Goal: Task Accomplishment & Management: Use online tool/utility

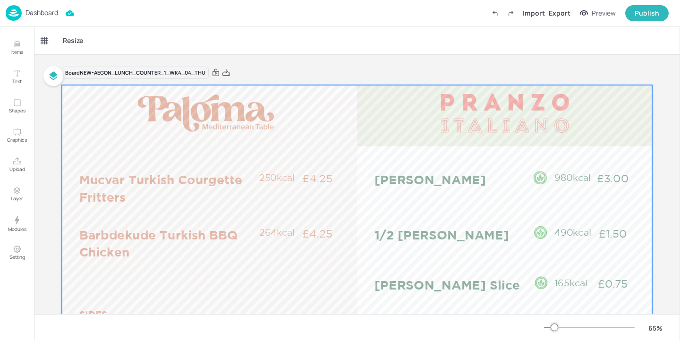
scroll to position [57, 0]
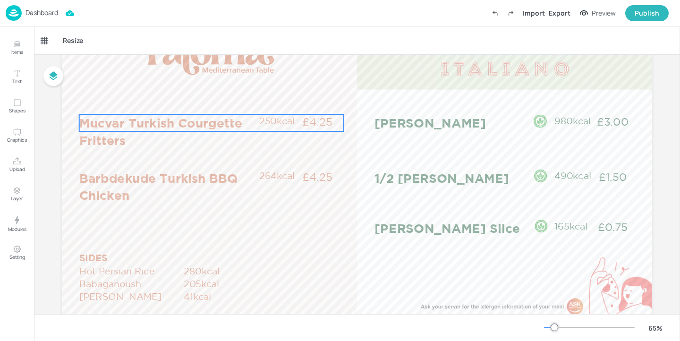
click at [265, 119] on p "250kcal" at bounding box center [280, 120] width 42 height 13
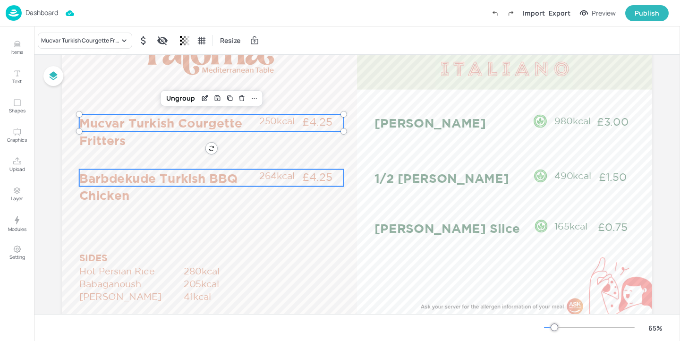
click at [274, 181] on p "264kcal" at bounding box center [280, 176] width 42 height 13
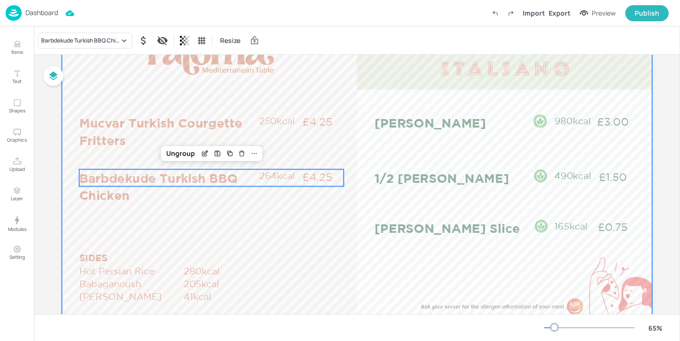
click at [353, 139] on div at bounding box center [357, 194] width 591 height 332
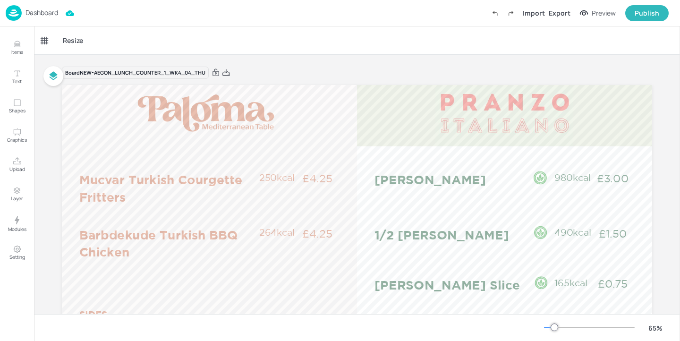
click at [33, 13] on p "Dashboard" at bounding box center [42, 12] width 33 height 7
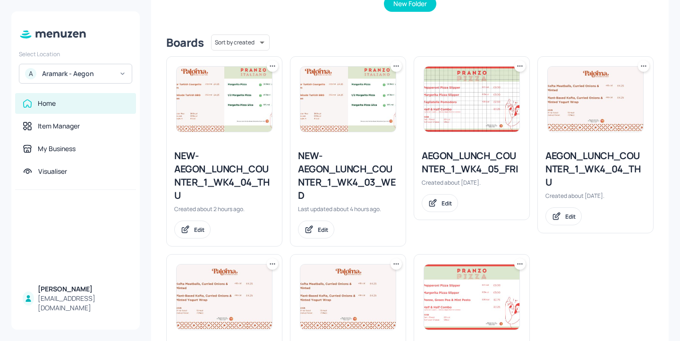
scroll to position [200, 0]
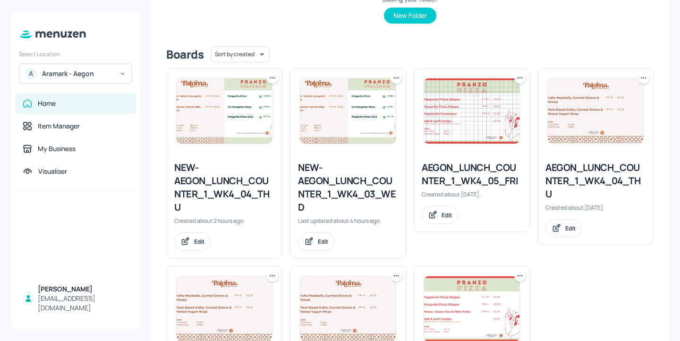
click at [563, 171] on div "AEGON_LUNCH_COUNTER_1_WK4_04_THU" at bounding box center [596, 181] width 100 height 40
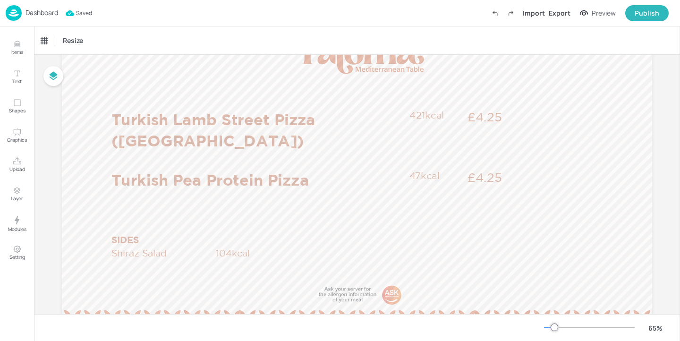
scroll to position [79, 0]
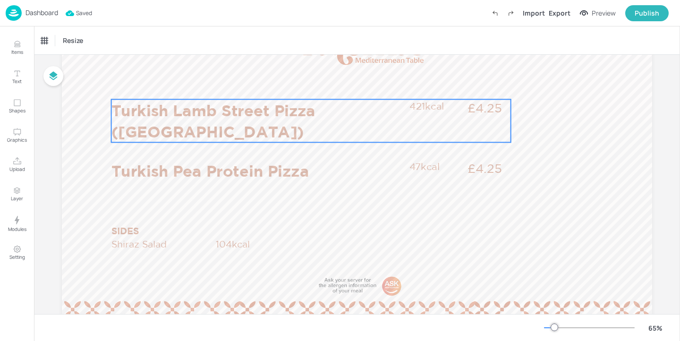
click at [170, 111] on p "Turkish Lamb Street Pizza (Lahmacum)" at bounding box center [257, 120] width 293 height 43
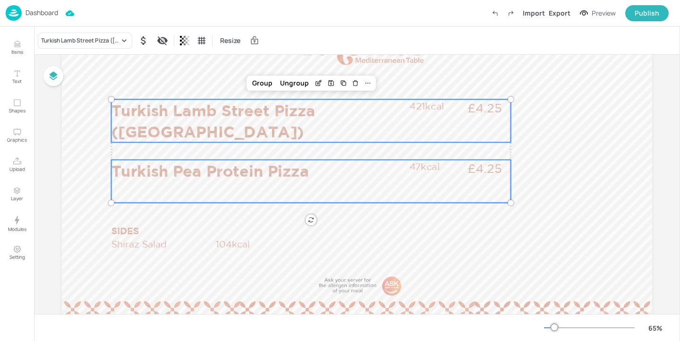
click at [163, 166] on p "Turkish Pea Protein Pizza" at bounding box center [257, 171] width 293 height 22
click at [136, 228] on p "SIDES" at bounding box center [159, 230] width 97 height 13
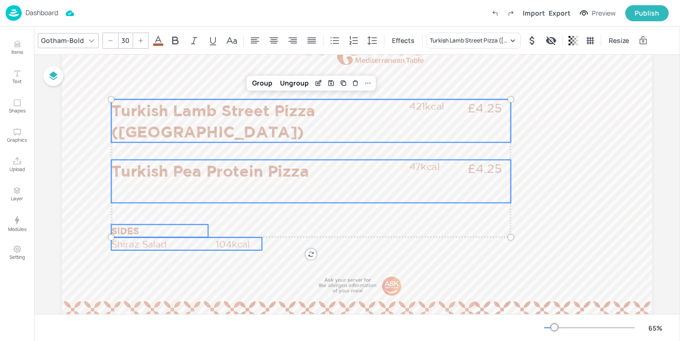
click at [138, 241] on p "Shiraz Salad" at bounding box center [162, 244] width 103 height 13
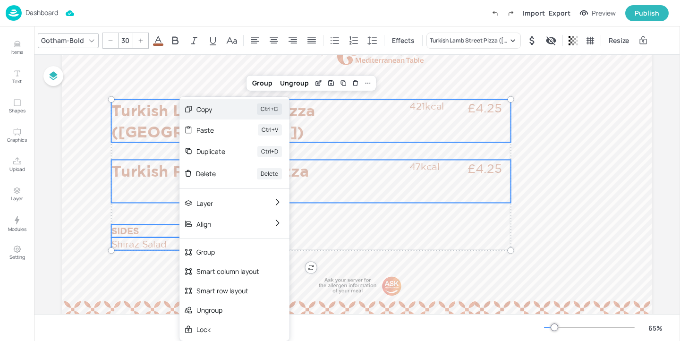
click at [254, 111] on div "Copy Ctrl+C" at bounding box center [235, 109] width 110 height 21
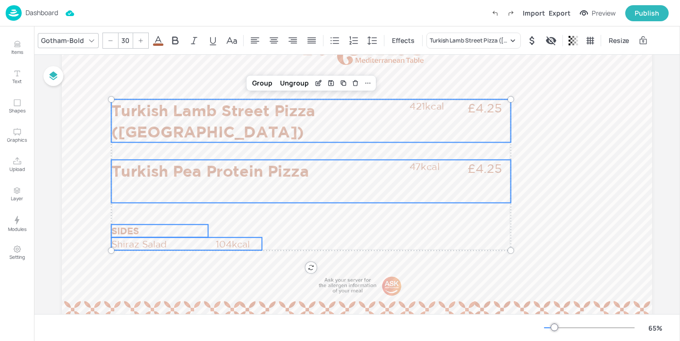
click at [192, 50] on div "Gotham-Bold 30 Effects Turkish Lamb Street Pizza (Lahmacum) Resize" at bounding box center [357, 40] width 646 height 28
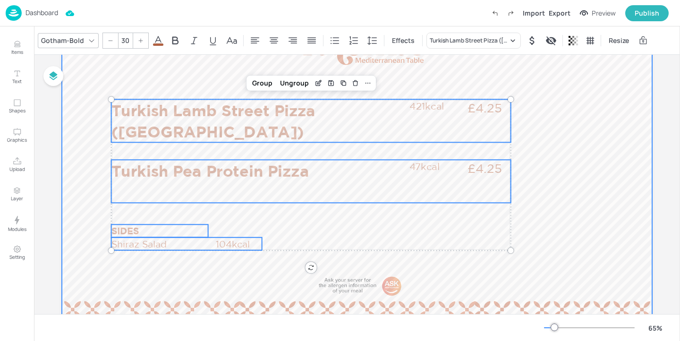
click at [191, 60] on div at bounding box center [357, 172] width 591 height 332
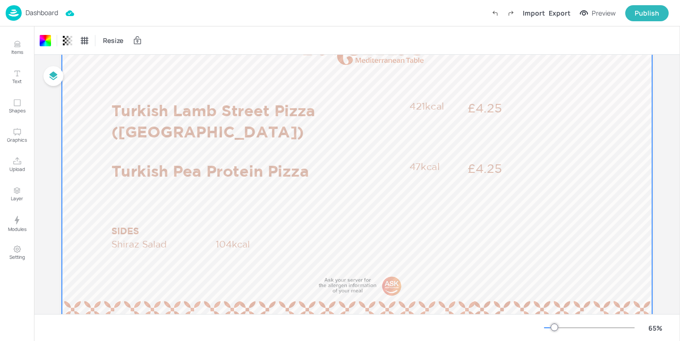
click at [51, 11] on p "Dashboard" at bounding box center [42, 12] width 33 height 7
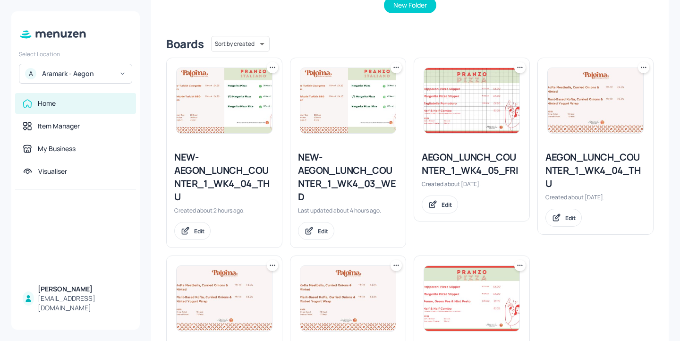
scroll to position [257, 0]
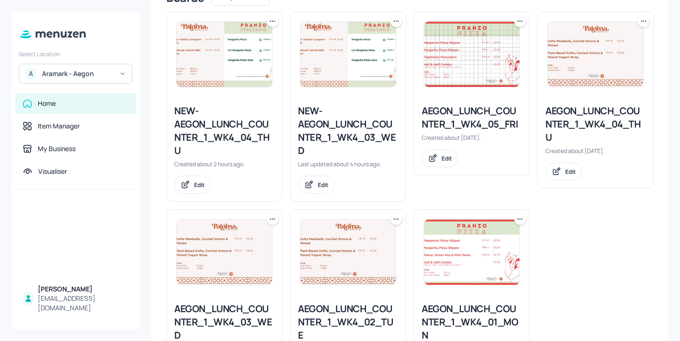
click at [234, 128] on div "NEW-AEGON_LUNCH_COUNTER_1_WK4_04_THU" at bounding box center [224, 130] width 100 height 53
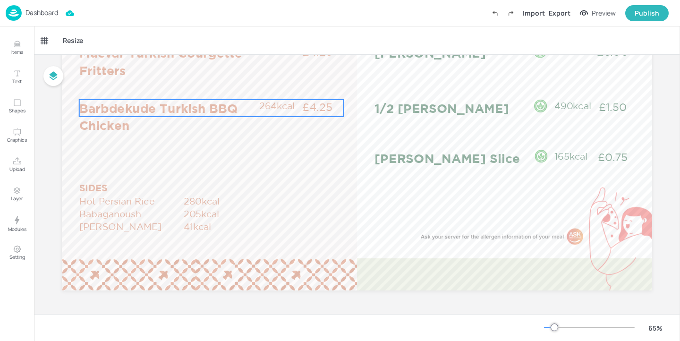
scroll to position [82, 0]
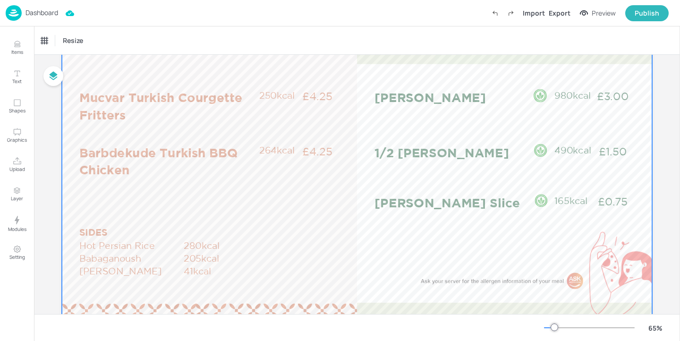
click at [130, 87] on div at bounding box center [357, 169] width 591 height 332
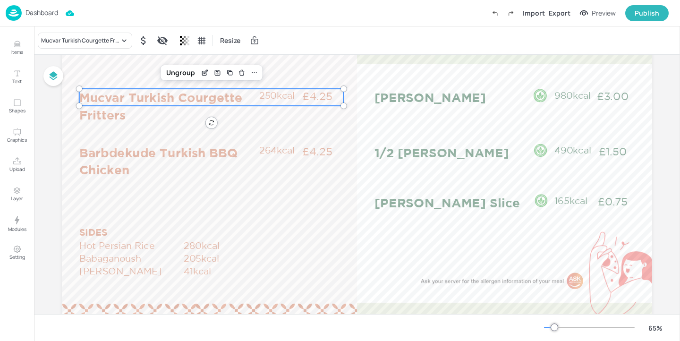
click at [128, 99] on p "Mucvar Turkish Courgette Fritters" at bounding box center [168, 106] width 179 height 34
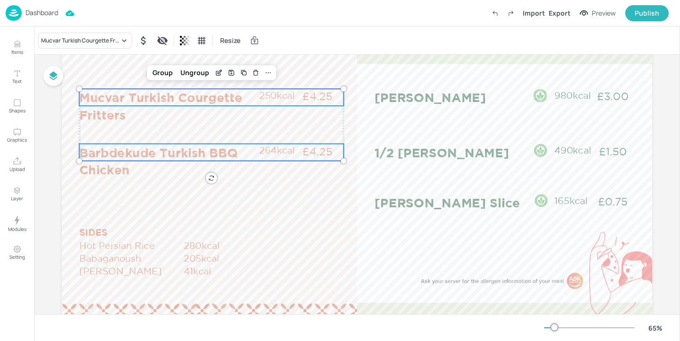
click at [116, 157] on p "Barbdekude Turkish BBQ Chicken" at bounding box center [168, 161] width 179 height 34
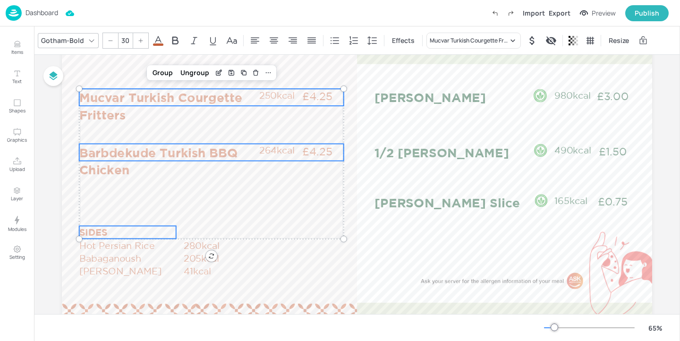
click at [102, 229] on p "SIDES" at bounding box center [127, 232] width 97 height 13
click at [114, 247] on p "Hot Persian Rice" at bounding box center [130, 245] width 103 height 13
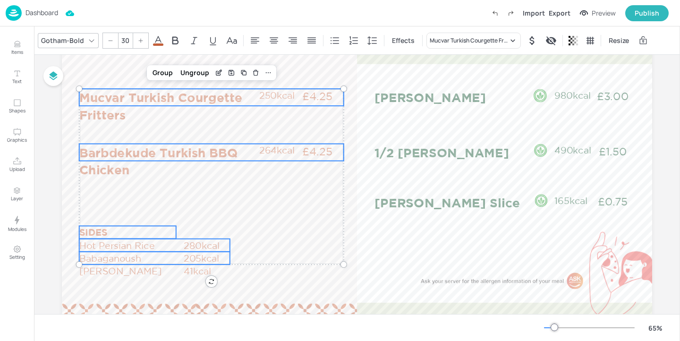
click at [114, 257] on p "Babaganoush" at bounding box center [130, 258] width 103 height 13
click at [114, 267] on p "[PERSON_NAME]" at bounding box center [130, 271] width 103 height 13
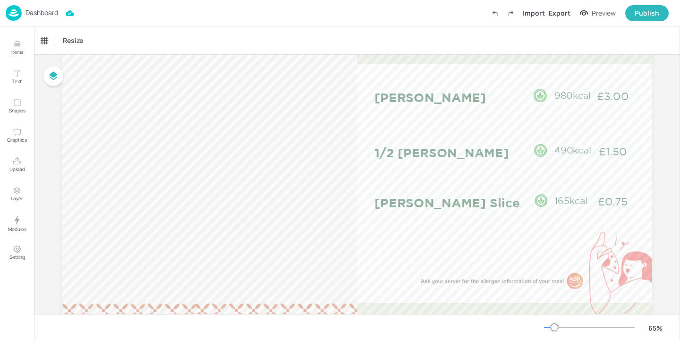
click at [495, 22] on div "Dashboard Import Export Preview Publish" at bounding box center [337, 13] width 663 height 26
click at [497, 20] on label "Undo (Ctrl + Z)" at bounding box center [495, 13] width 16 height 16
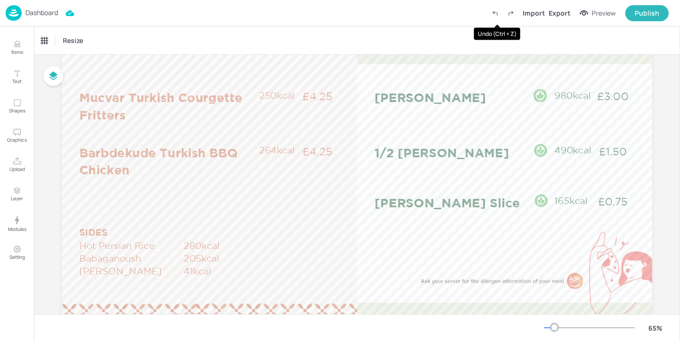
click at [497, 20] on label "Undo (Ctrl + Z)" at bounding box center [495, 13] width 16 height 16
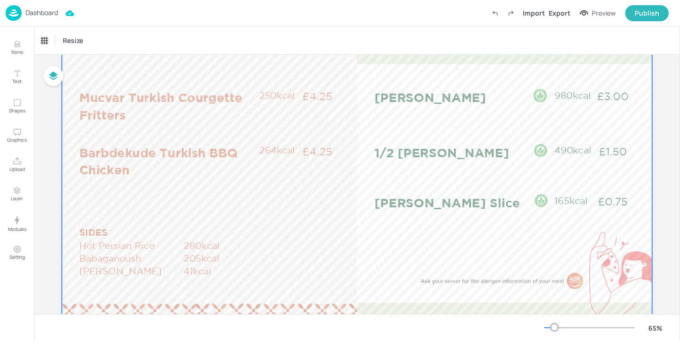
click at [167, 210] on div at bounding box center [357, 169] width 591 height 332
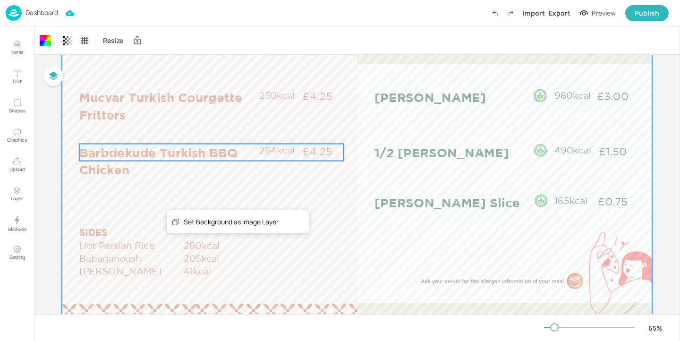
click at [163, 175] on p "Barbdekude Turkish BBQ Chicken" at bounding box center [168, 161] width 179 height 34
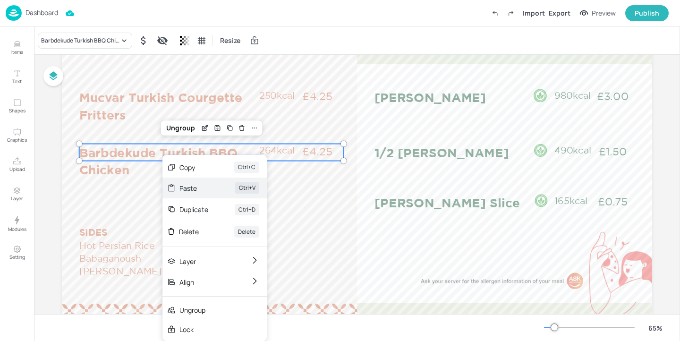
click at [197, 191] on div "Paste" at bounding box center [194, 188] width 29 height 10
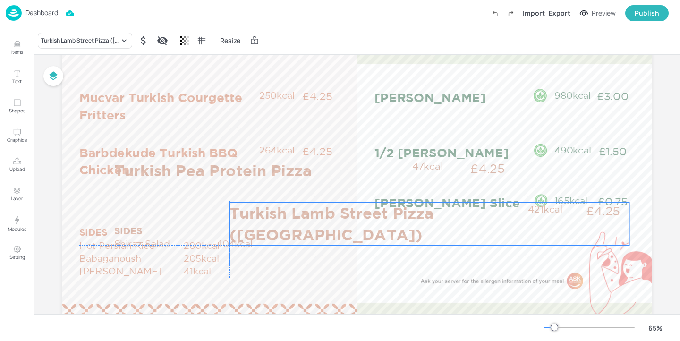
drag, startPoint x: 248, startPoint y: 114, endPoint x: 360, endPoint y: 215, distance: 151.2
click at [360, 215] on p "Turkish Lamb Street Pizza (Lahmacum)" at bounding box center [376, 223] width 293 height 43
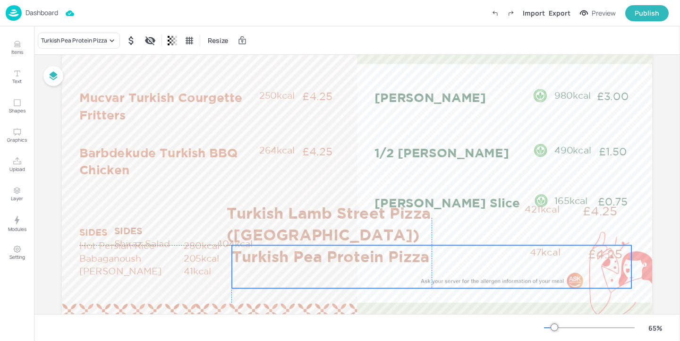
drag, startPoint x: 250, startPoint y: 172, endPoint x: 367, endPoint y: 258, distance: 145.0
click at [367, 258] on p "Turkish Pea Protein Pizza" at bounding box center [378, 256] width 293 height 22
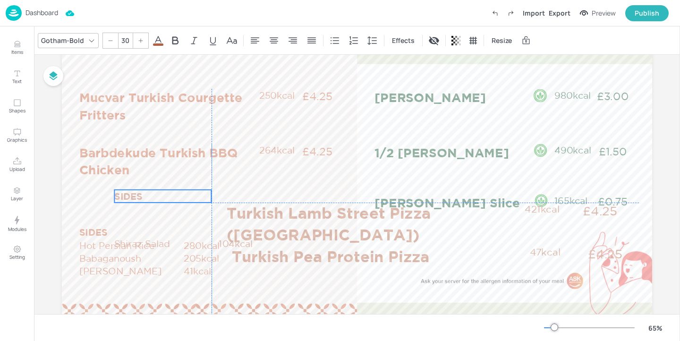
drag, startPoint x: 142, startPoint y: 230, endPoint x: 144, endPoint y: 197, distance: 33.6
click at [144, 197] on p "SIDES" at bounding box center [162, 196] width 97 height 13
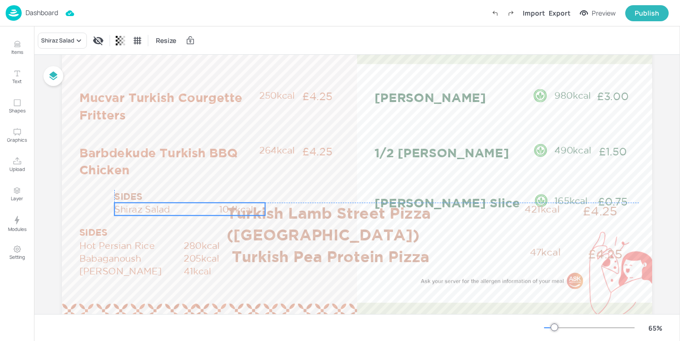
drag, startPoint x: 144, startPoint y: 240, endPoint x: 144, endPoint y: 205, distance: 35.4
click at [144, 205] on p "Shiraz Salad" at bounding box center [165, 209] width 103 height 13
click at [114, 243] on p "Hot Persian Rice" at bounding box center [130, 245] width 103 height 13
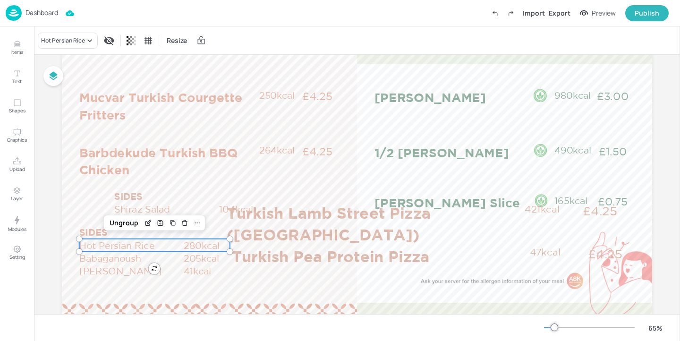
click at [63, 49] on div "Hot Persian Rice Resize" at bounding box center [357, 40] width 646 height 28
click at [68, 39] on div "Hot Persian Rice" at bounding box center [63, 40] width 44 height 9
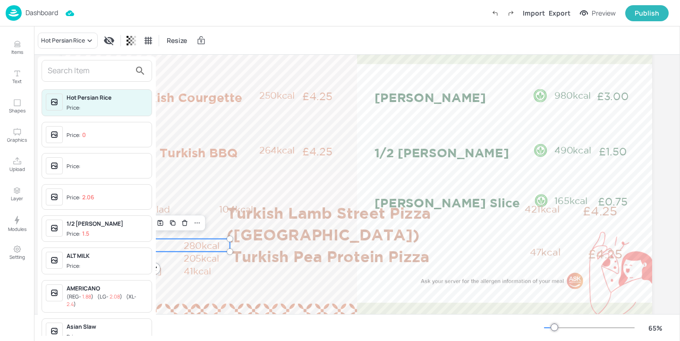
click at [63, 76] on input "text" at bounding box center [89, 70] width 83 height 15
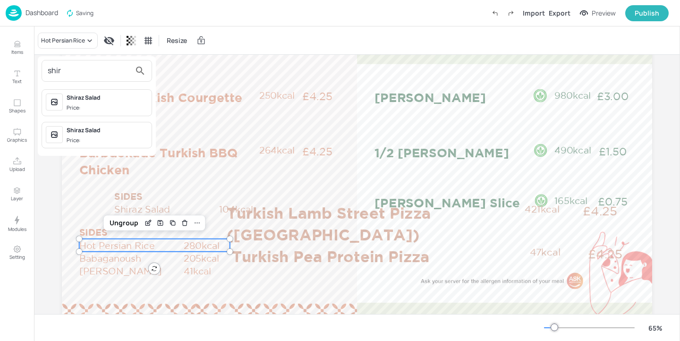
type input "shir"
click at [104, 97] on div "Shiraz Salad" at bounding box center [107, 98] width 81 height 9
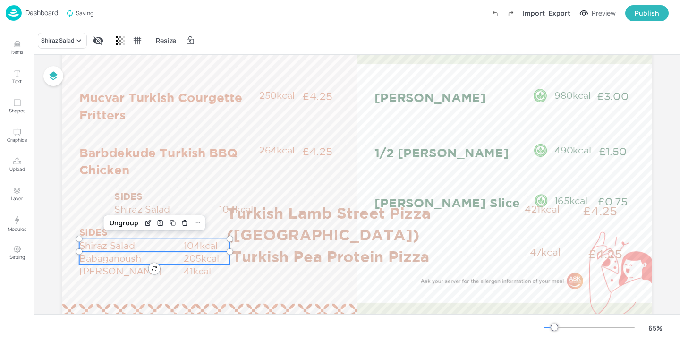
click at [107, 255] on p "Babaganoush" at bounding box center [130, 258] width 103 height 13
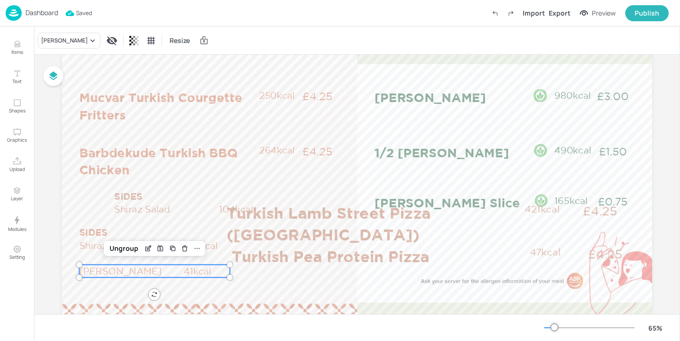
click at [106, 272] on p "[PERSON_NAME]" at bounding box center [130, 271] width 103 height 13
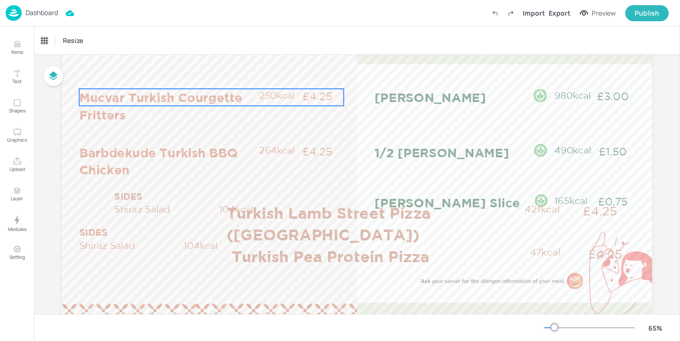
click at [161, 101] on p "Mucvar Turkish Courgette Fritters" at bounding box center [168, 106] width 179 height 34
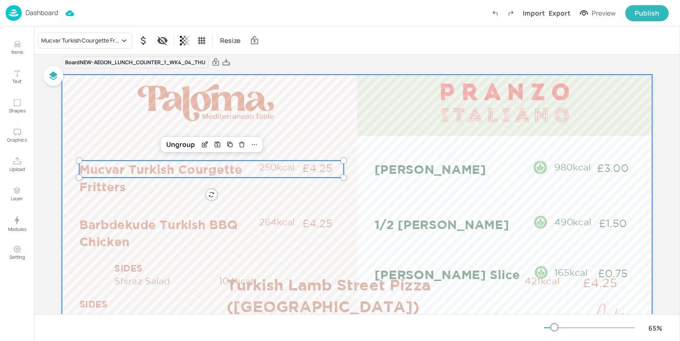
scroll to position [23, 0]
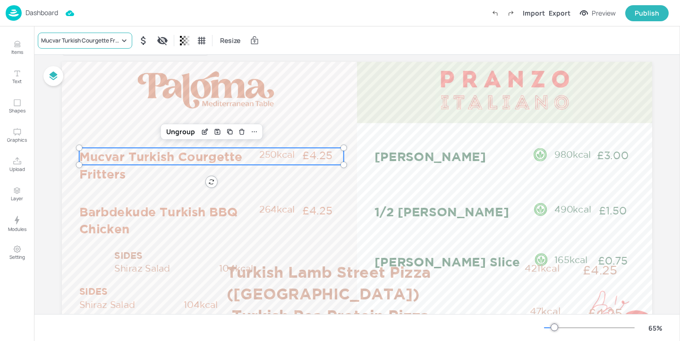
click at [51, 36] on div "Mucvar Turkish Courgette Fritters" at bounding box center [80, 40] width 78 height 9
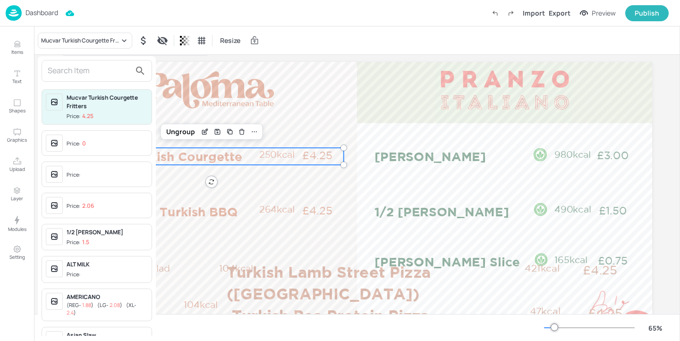
click at [90, 63] on input "text" at bounding box center [89, 70] width 83 height 15
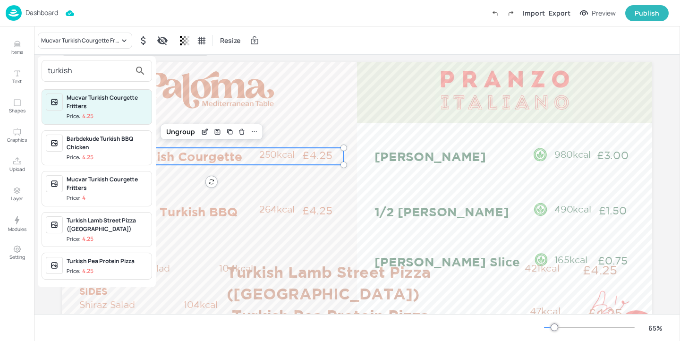
type input "turkish"
click at [100, 231] on div "Turkish Lamb Street Pizza (Lahmacum)" at bounding box center [107, 224] width 81 height 17
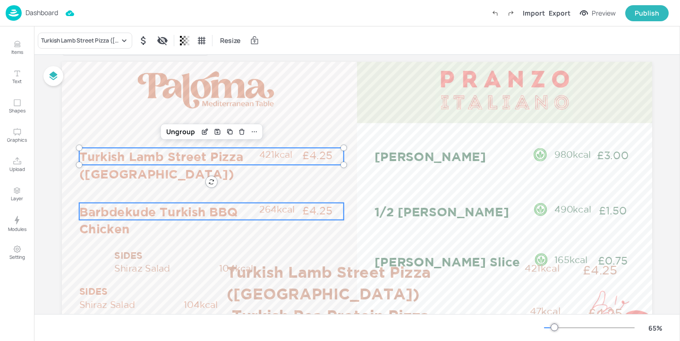
click at [146, 222] on p "Barbdekude Turkish BBQ Chicken" at bounding box center [168, 220] width 179 height 34
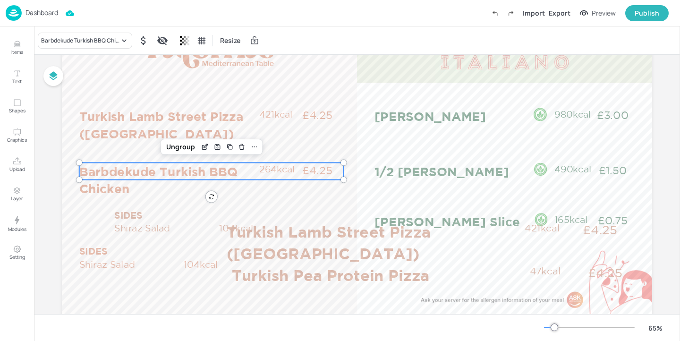
scroll to position [76, 0]
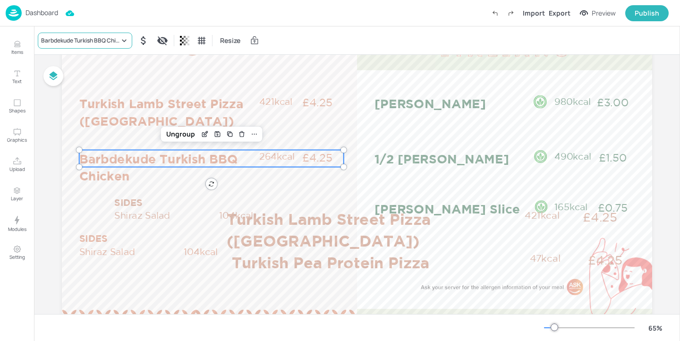
click at [105, 36] on div "Barbdekude Turkish BBQ Chicken" at bounding box center [80, 40] width 78 height 9
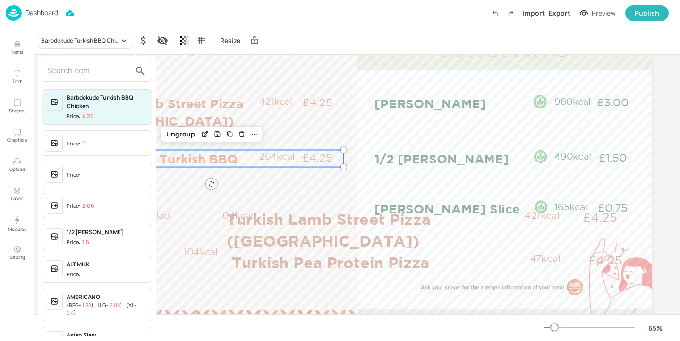
click at [89, 70] on input "text" at bounding box center [89, 70] width 83 height 15
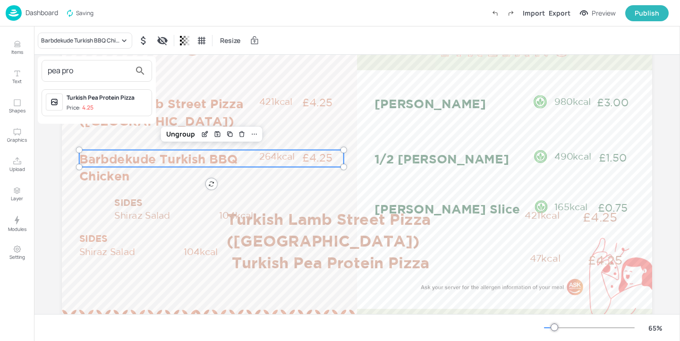
type input "pea pro"
click at [123, 109] on span "Price: 4.25" at bounding box center [107, 108] width 81 height 8
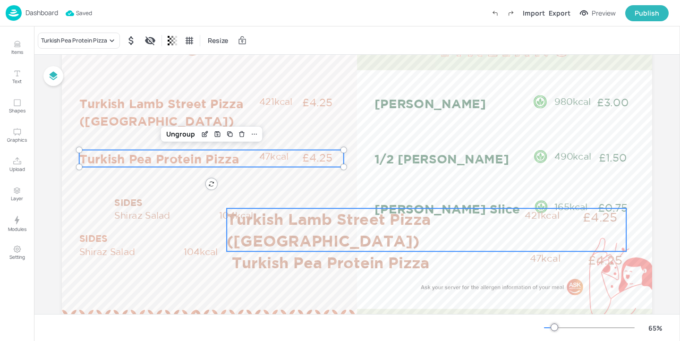
click at [267, 217] on p "Turkish Lamb Street Pizza (Lahmacum)" at bounding box center [373, 229] width 293 height 43
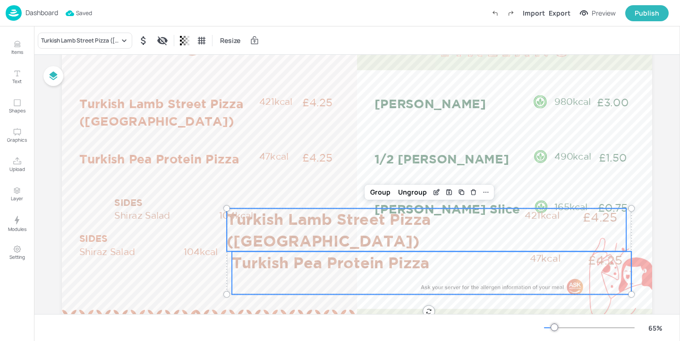
click at [264, 264] on p "Turkish Pea Protein Pizza" at bounding box center [378, 262] width 293 height 22
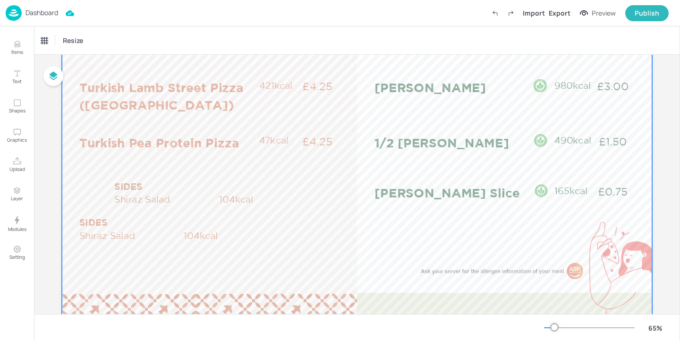
scroll to position [120, 0]
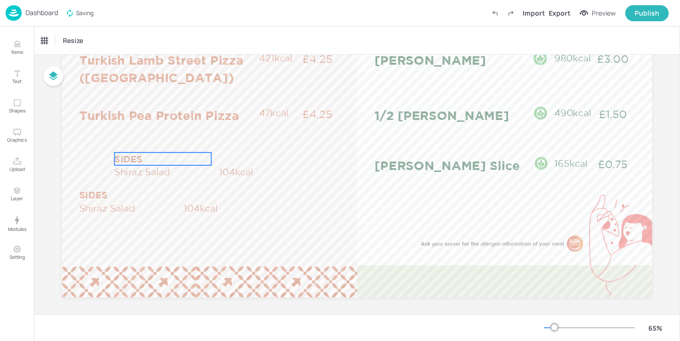
click at [155, 156] on p "SIDES" at bounding box center [162, 159] width 97 height 13
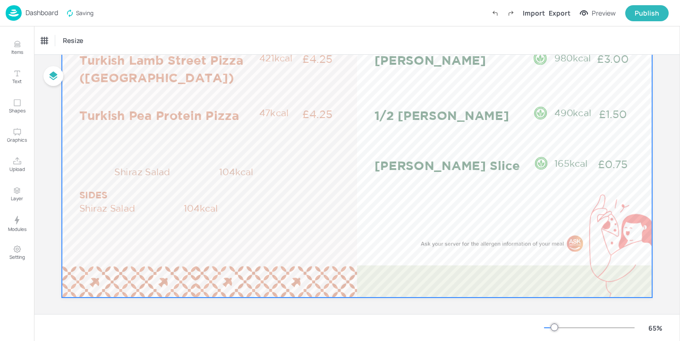
click at [184, 161] on div at bounding box center [357, 132] width 591 height 332
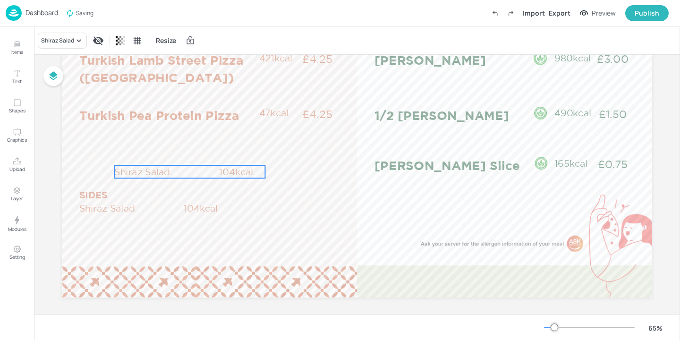
click at [186, 168] on p "Shiraz Salad" at bounding box center [165, 171] width 103 height 13
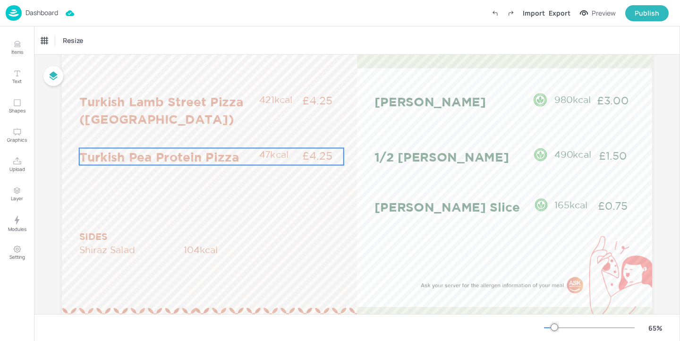
scroll to position [64, 0]
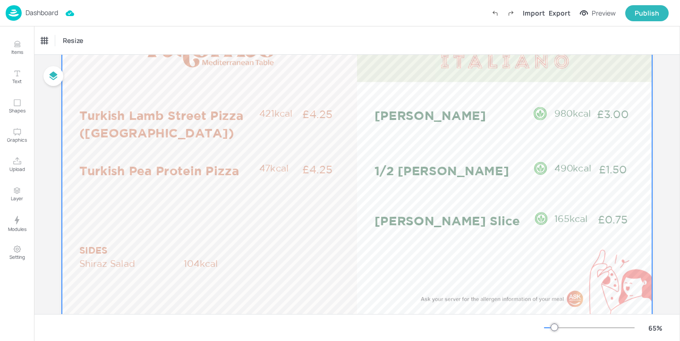
click at [236, 222] on div at bounding box center [357, 187] width 591 height 332
